Goal: Information Seeking & Learning: Learn about a topic

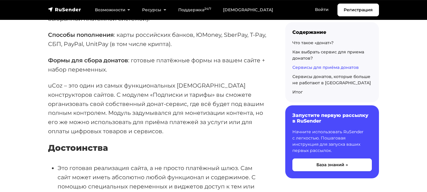
scroll to position [1090, 0]
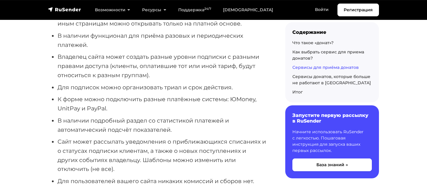
scroll to position [1272, 0]
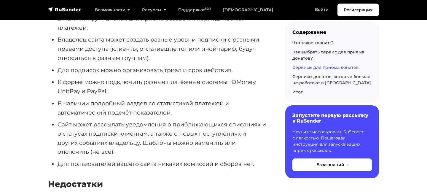
click at [71, 90] on li "К форме можно подключить разные платёжные системы: ЮMoney, UnitPay и PayPal." at bounding box center [162, 86] width 209 height 18
copy li "UnitPay"
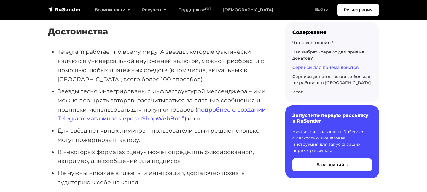
scroll to position [1816, 0]
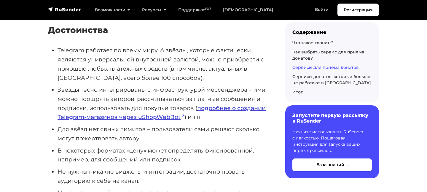
click at [148, 120] on link "подробнее о создании Telegram-магазинов через uShopWebBot" at bounding box center [162, 112] width 208 height 16
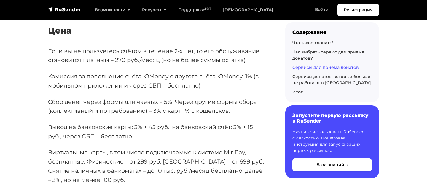
scroll to position [2972, 0]
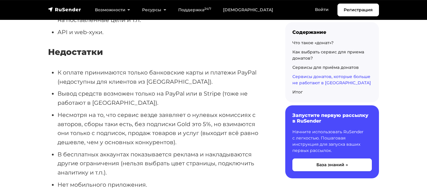
scroll to position [8428, 0]
